Goal: Task Accomplishment & Management: Use online tool/utility

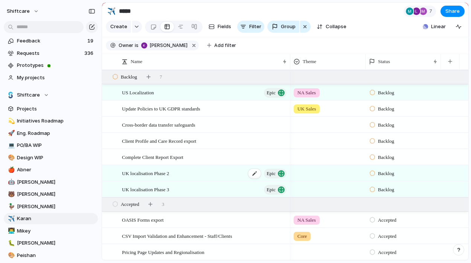
click at [163, 176] on span "UK localisation Phase 2" at bounding box center [145, 173] width 47 height 9
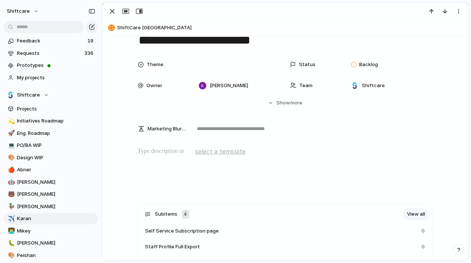
scroll to position [133, 0]
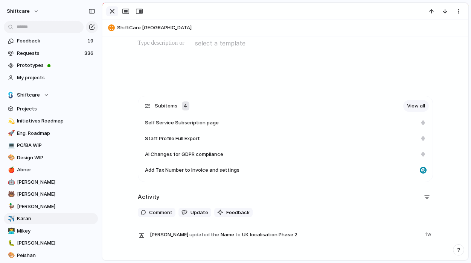
click at [112, 11] on div "button" at bounding box center [112, 11] width 9 height 9
